Goal: Task Accomplishment & Management: Complete application form

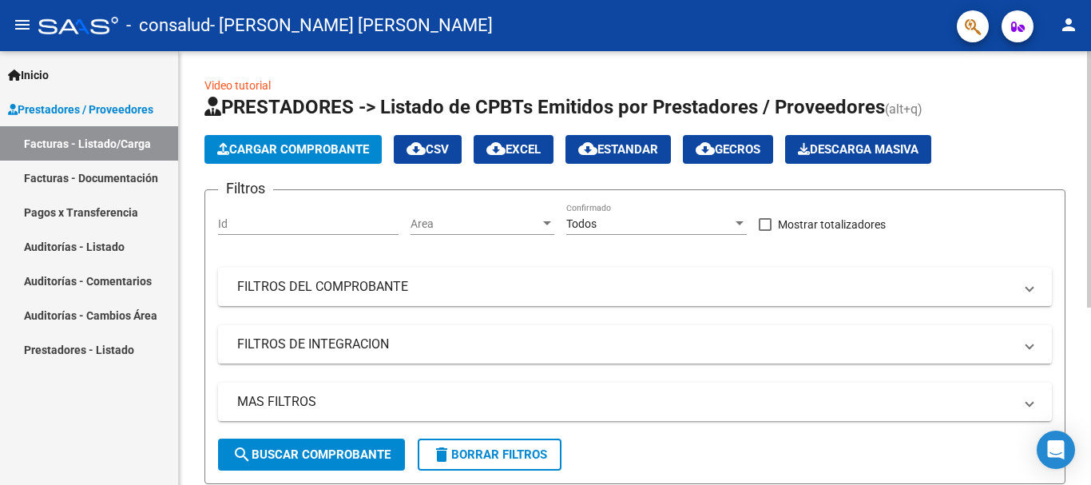
click at [355, 144] on span "Cargar Comprobante" at bounding box center [293, 149] width 152 height 14
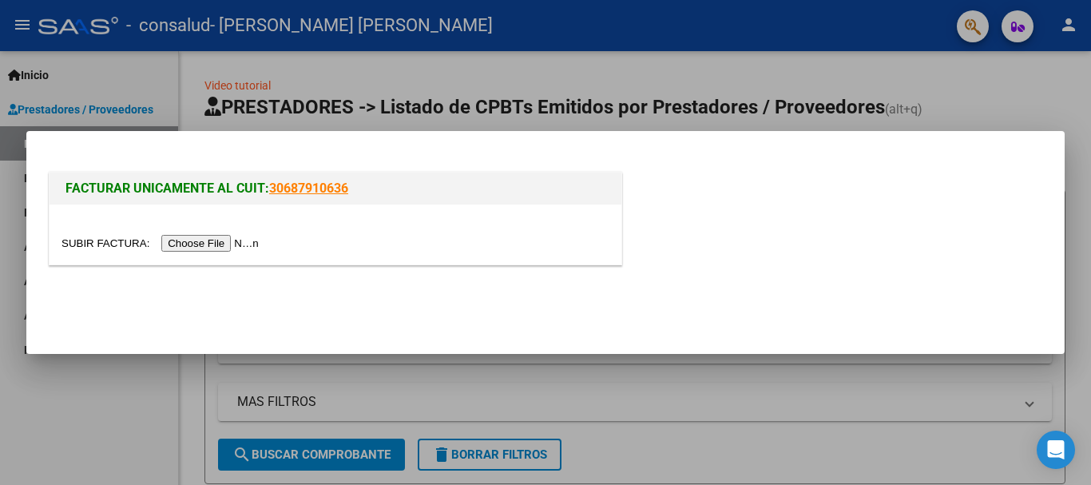
click at [226, 245] on input "file" at bounding box center [163, 243] width 202 height 17
click at [244, 240] on input "file" at bounding box center [163, 243] width 202 height 17
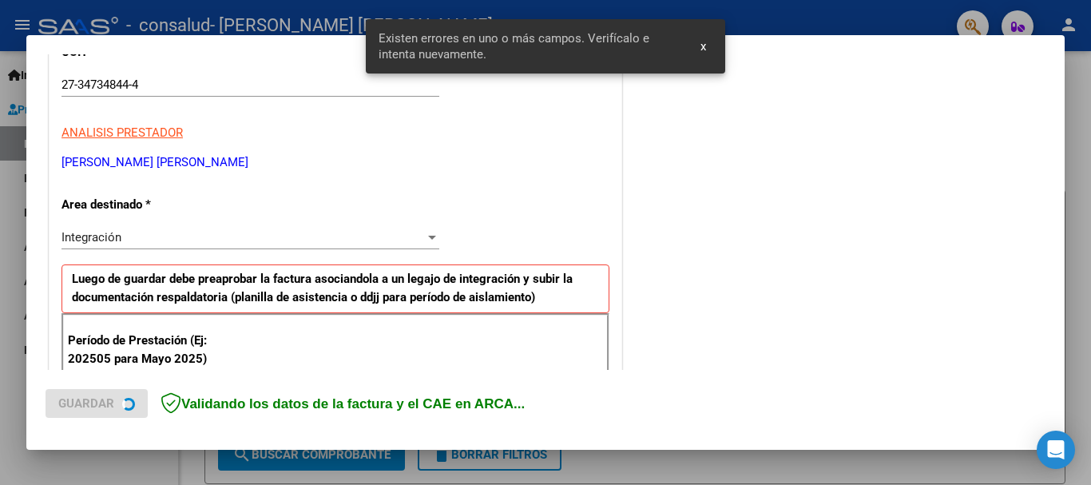
scroll to position [369, 0]
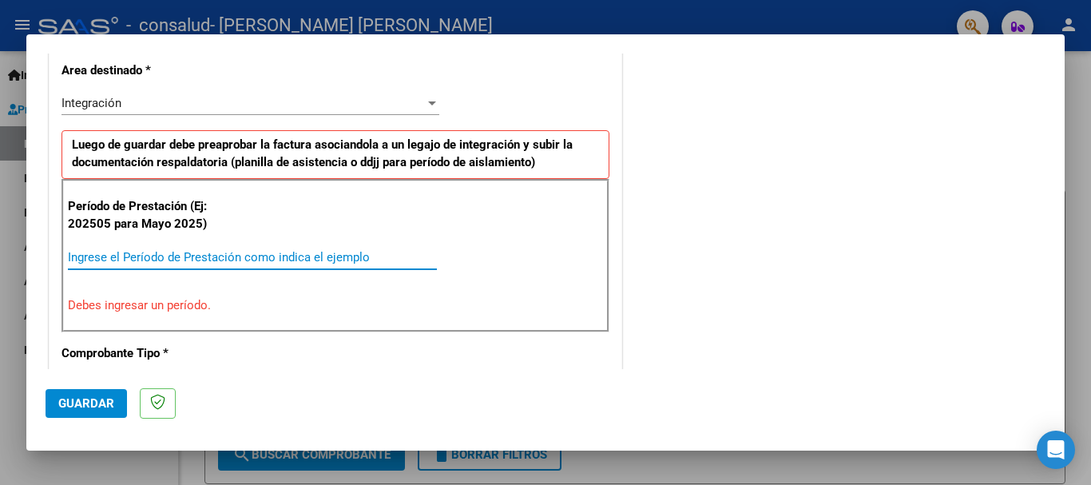
click at [172, 254] on input "Ingrese el Período de Prestación como indica el ejemplo" at bounding box center [252, 257] width 369 height 14
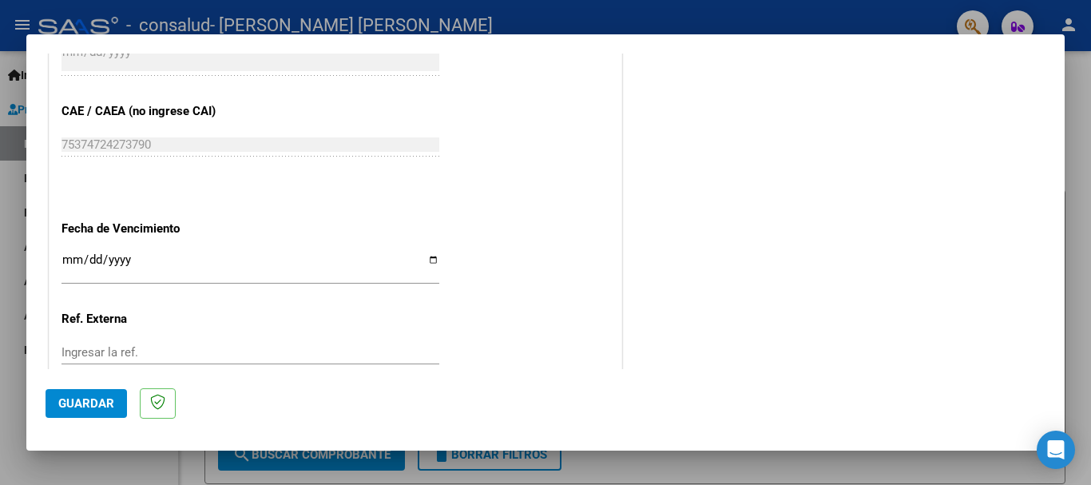
scroll to position [1008, 0]
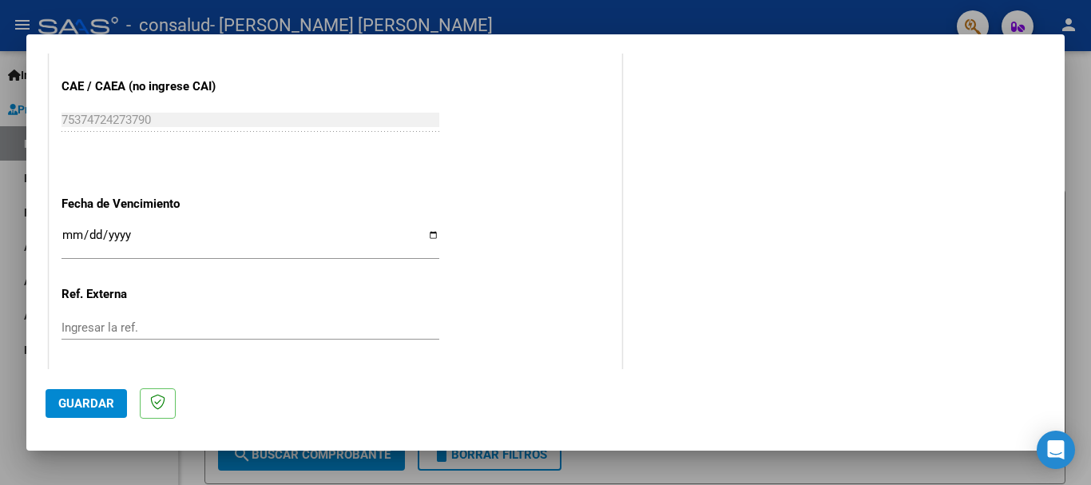
type input "202508"
click at [121, 250] on input "Ingresar la fecha" at bounding box center [251, 242] width 378 height 26
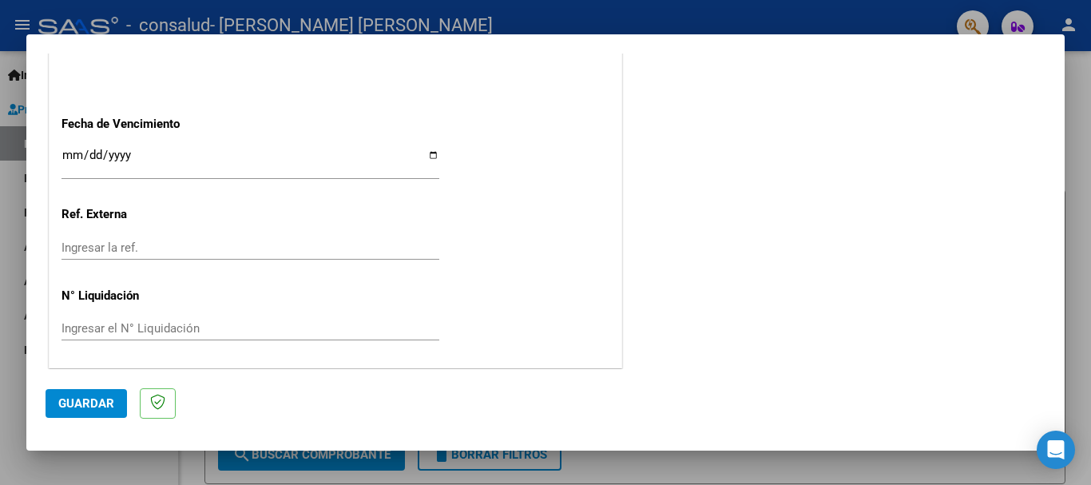
scroll to position [1091, 0]
click at [89, 397] on span "Guardar" at bounding box center [86, 403] width 56 height 14
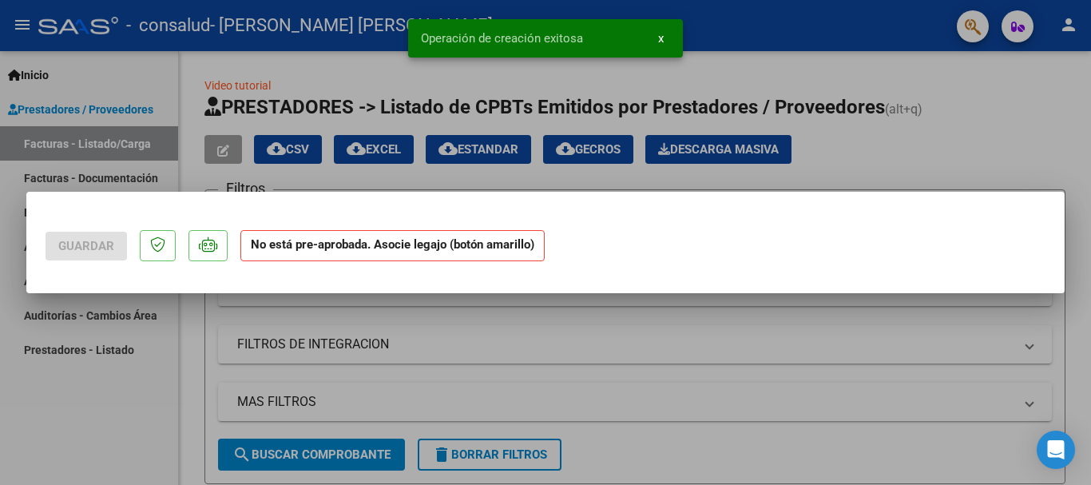
scroll to position [0, 0]
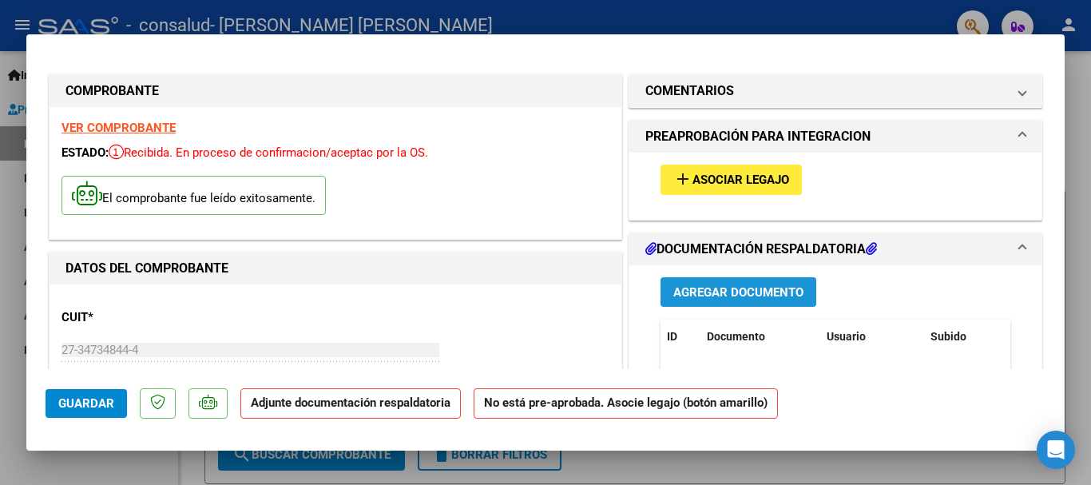
click at [718, 282] on button "Agregar Documento" at bounding box center [739, 292] width 156 height 30
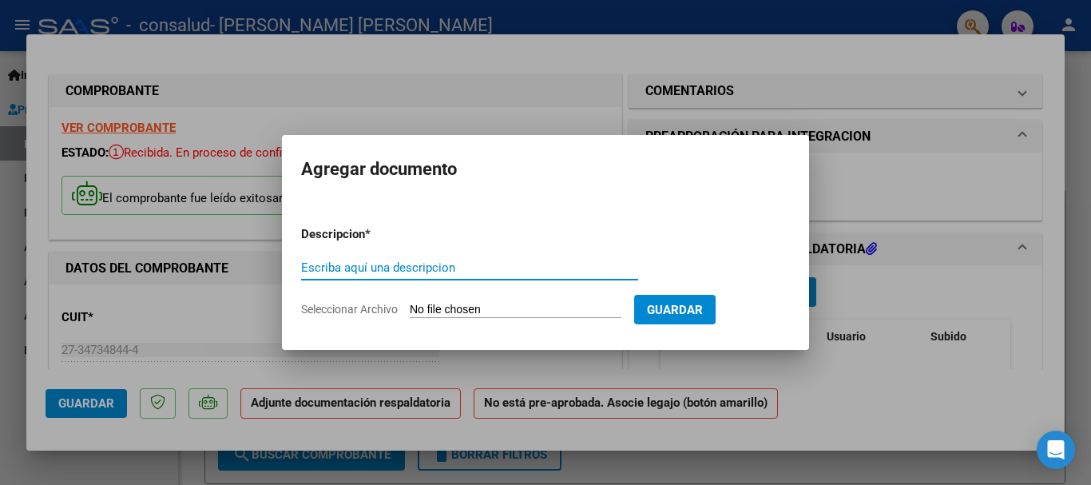
click at [408, 262] on input "Escriba aquí una descripcion" at bounding box center [469, 267] width 337 height 14
type input "Planilla de asistencia"
click at [448, 297] on form "Descripcion * Planilla de asistencia Escriba aquí una descripcion Seleccionar A…" at bounding box center [545, 271] width 489 height 117
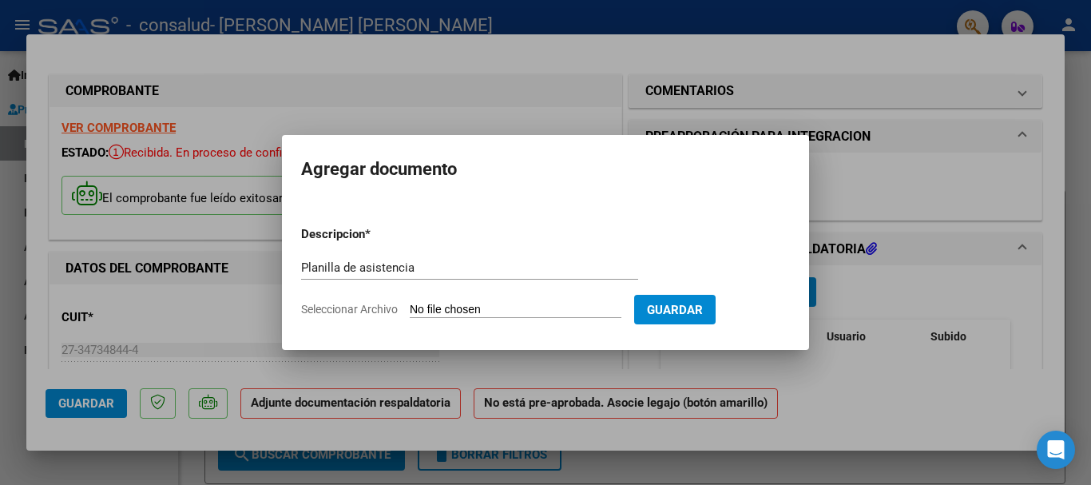
click at [453, 311] on input "Seleccionar Archivo" at bounding box center [516, 310] width 212 height 15
type input "C:\fakepath\planilla de asistencia.pdf"
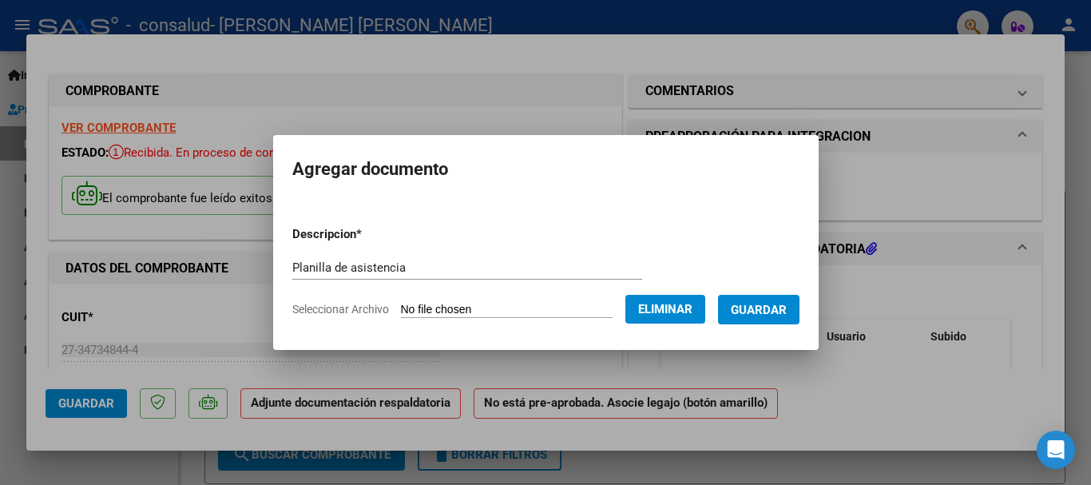
click at [778, 313] on span "Guardar" at bounding box center [759, 310] width 56 height 14
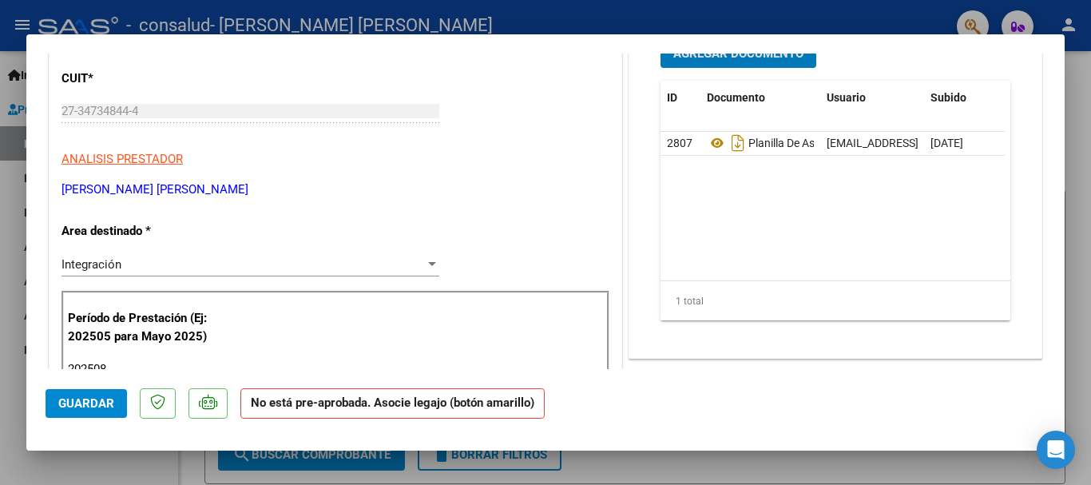
scroll to position [240, 0]
click at [155, 271] on div "Integración Seleccionar Area" at bounding box center [251, 264] width 378 height 24
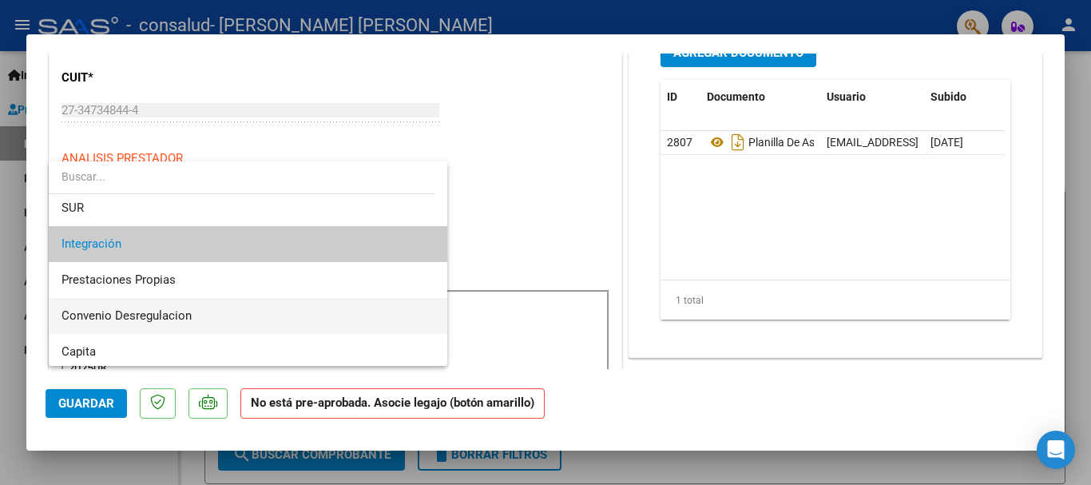
scroll to position [80, 0]
click at [177, 244] on span "Integración" at bounding box center [248, 243] width 373 height 36
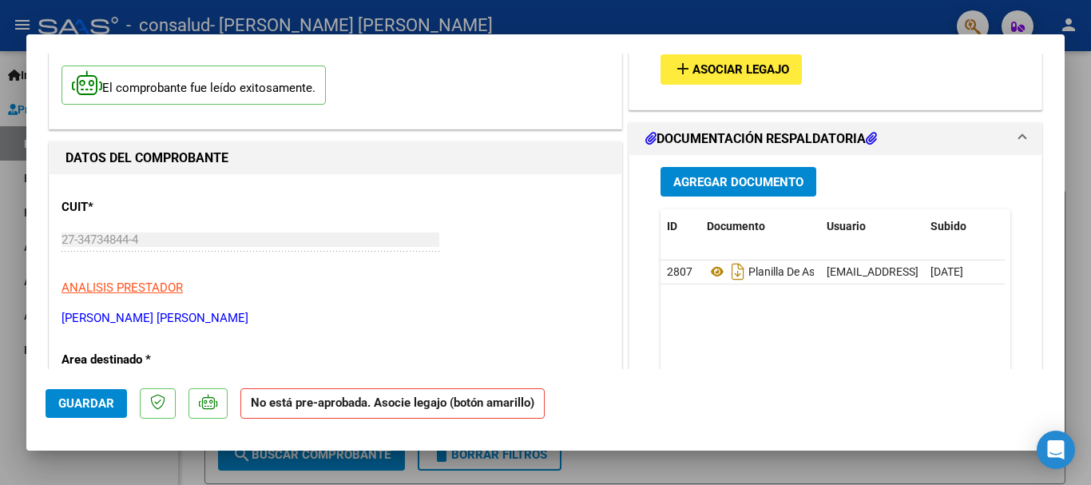
scroll to position [320, 0]
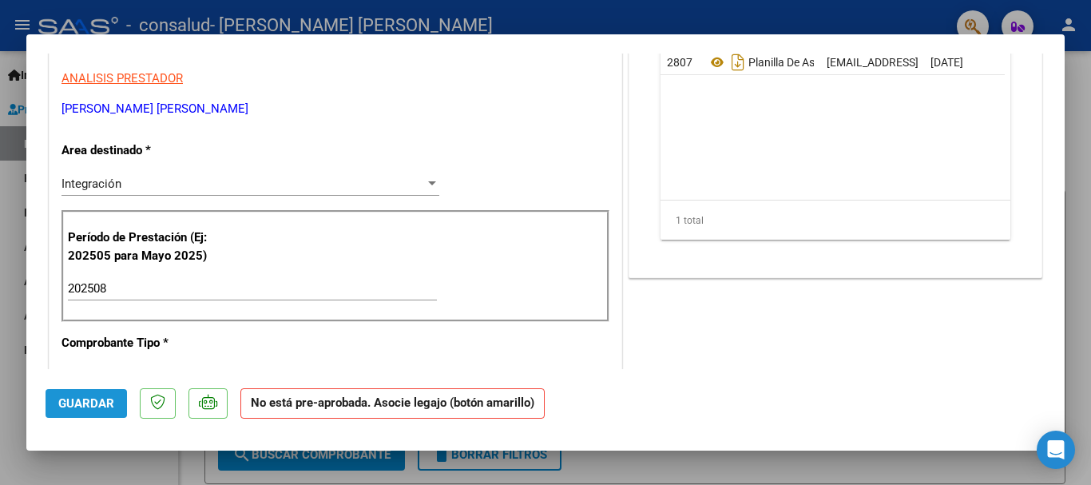
click at [89, 403] on span "Guardar" at bounding box center [86, 403] width 56 height 14
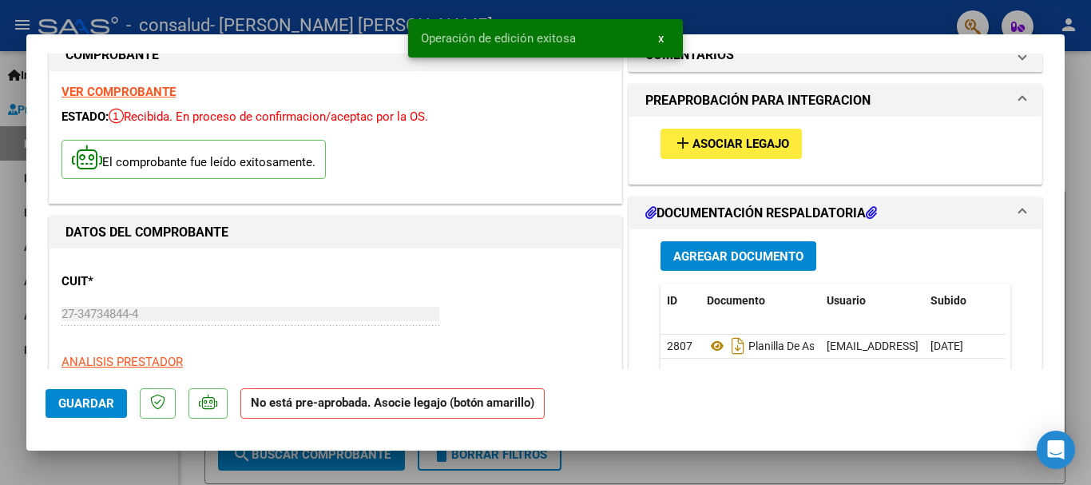
scroll to position [0, 0]
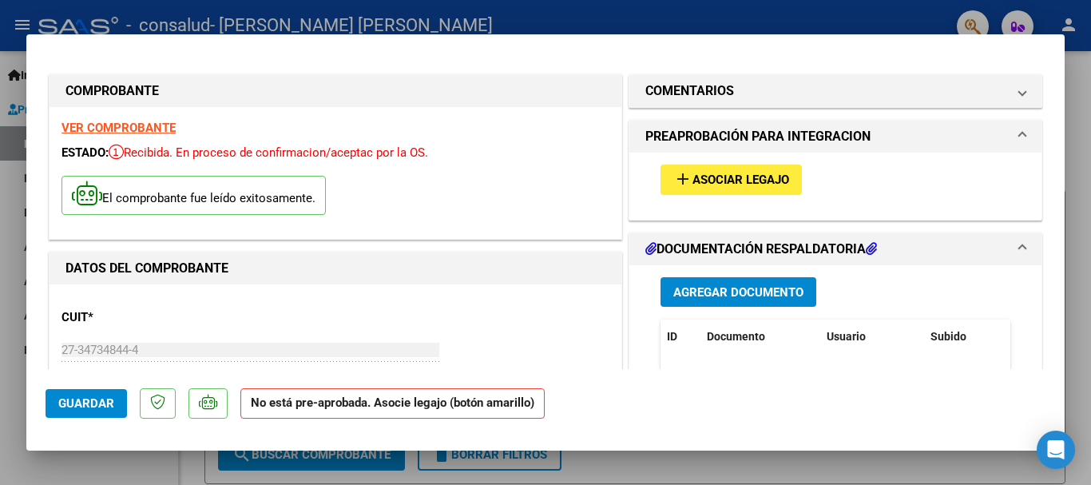
click at [14, 122] on div at bounding box center [545, 242] width 1091 height 485
type input "$ 0,00"
